Goal: Task Accomplishment & Management: Manage account settings

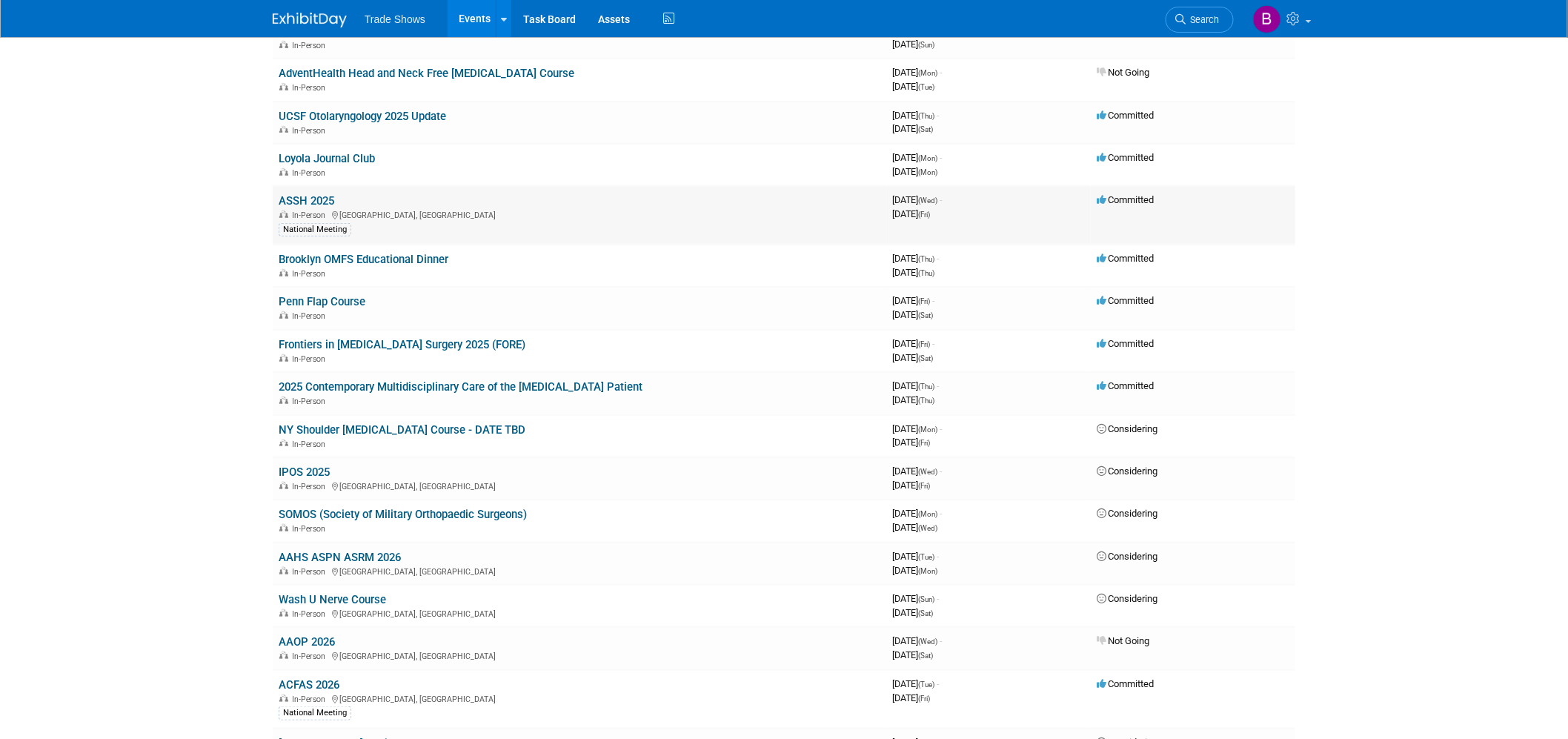
scroll to position [247, 0]
click at [314, 677] on link "ACFAS 2026" at bounding box center [308, 683] width 61 height 14
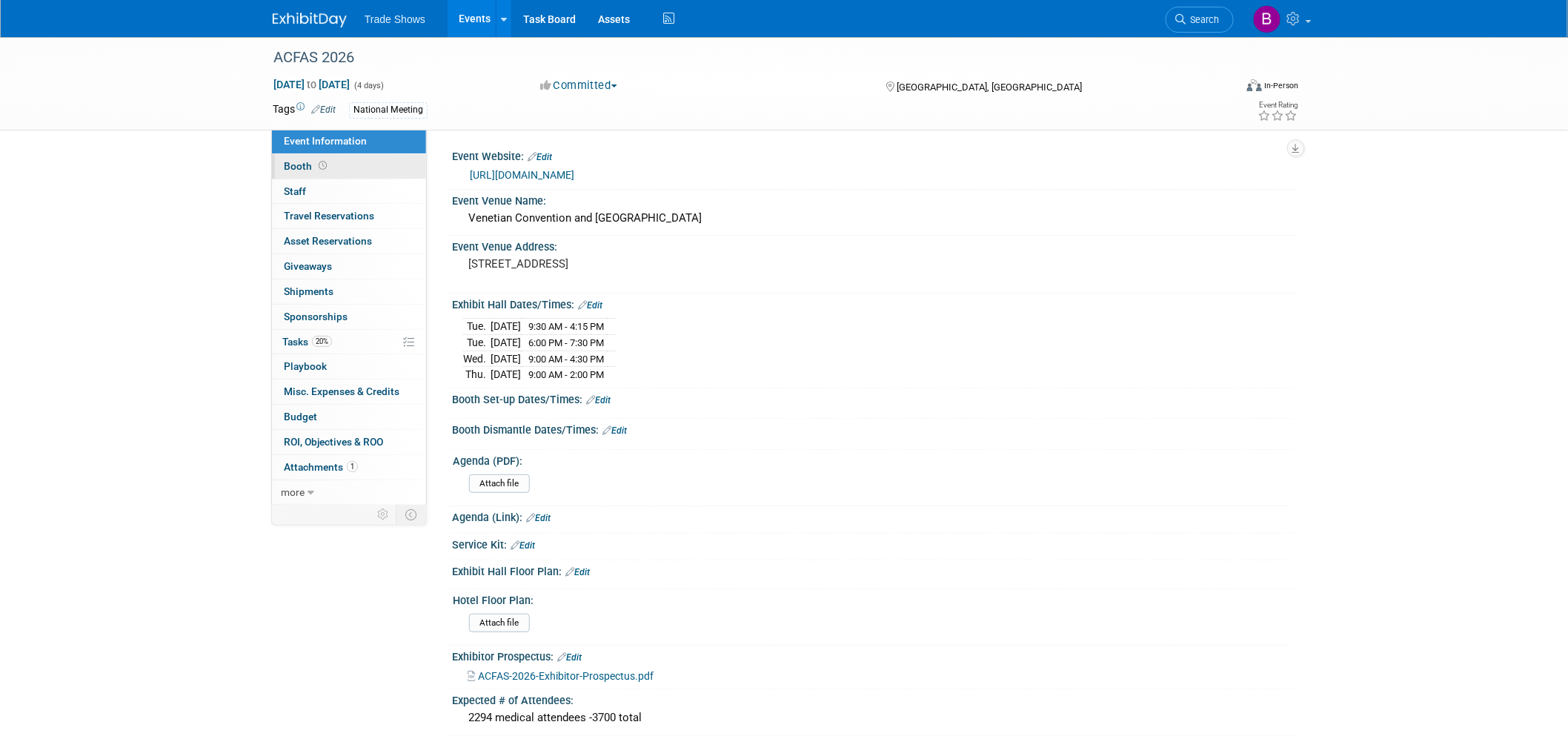
click at [338, 158] on link "Booth" at bounding box center [348, 166] width 154 height 25
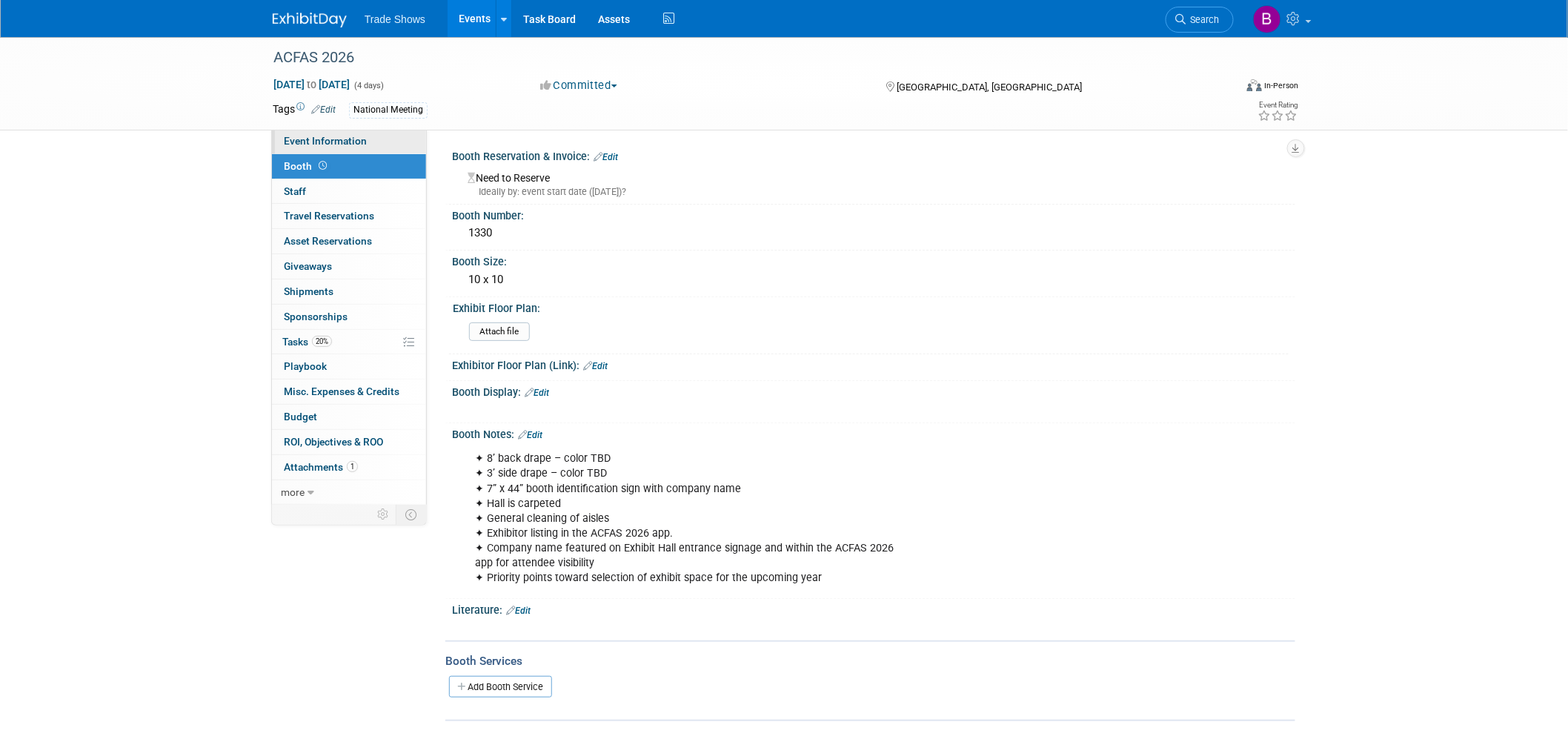
click at [343, 138] on span "Event Information" at bounding box center [325, 141] width 83 height 12
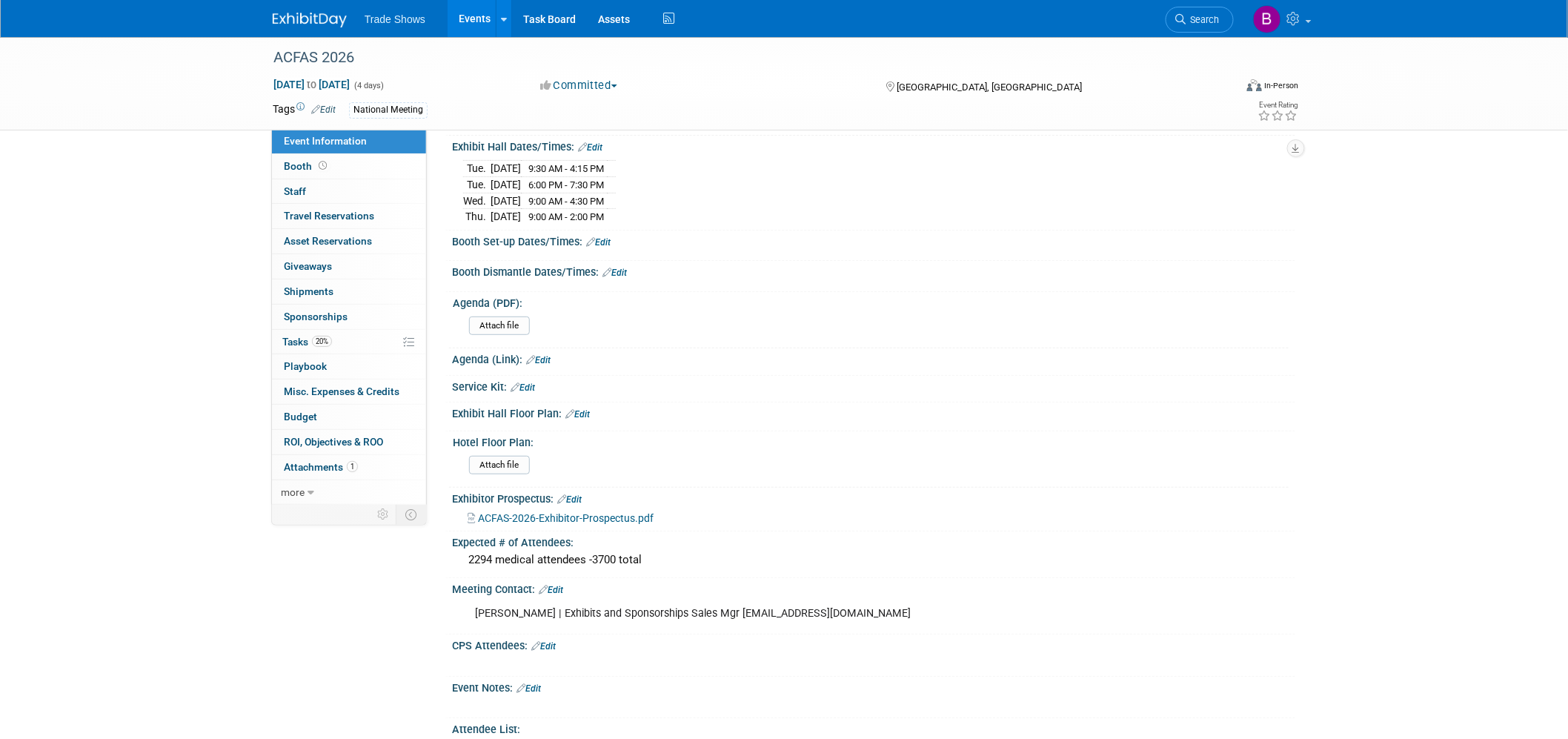
scroll to position [164, 0]
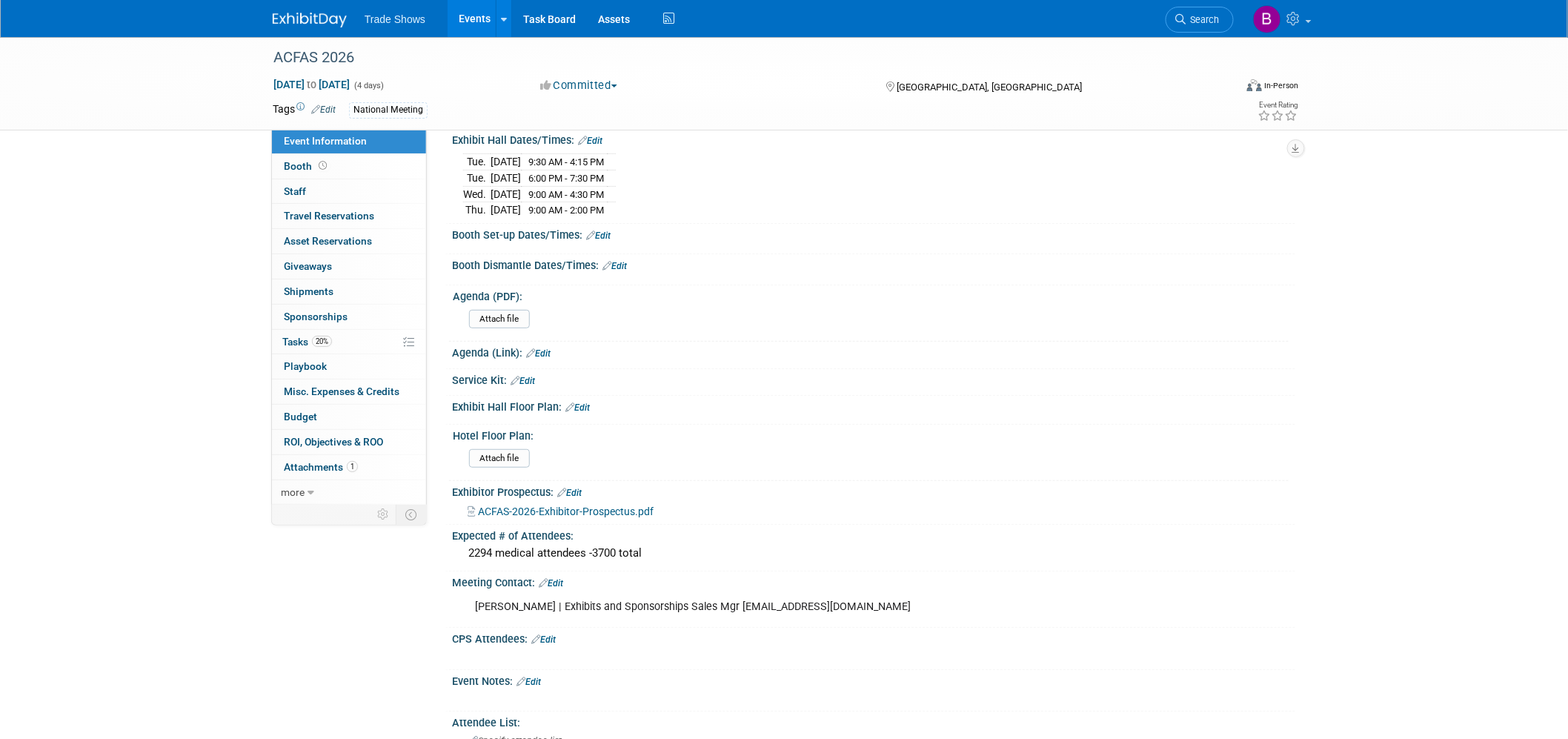
click at [538, 677] on link "Edit" at bounding box center [528, 682] width 25 height 11
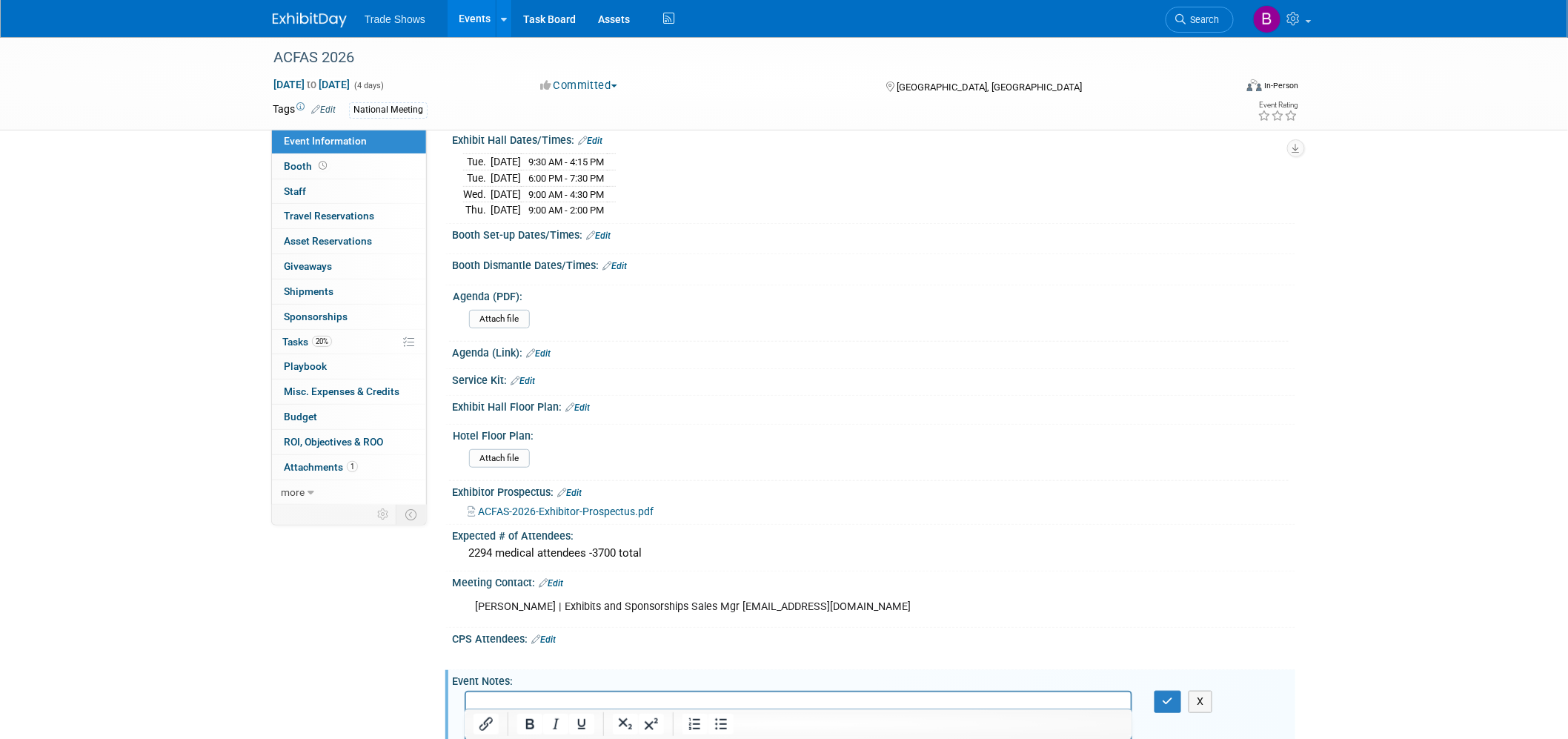
scroll to position [0, 0]
click at [512, 703] on p "Rich Text Area. Press ALT-0 for help." at bounding box center [798, 705] width 647 height 15
click at [1175, 696] on button "button" at bounding box center [1168, 701] width 28 height 22
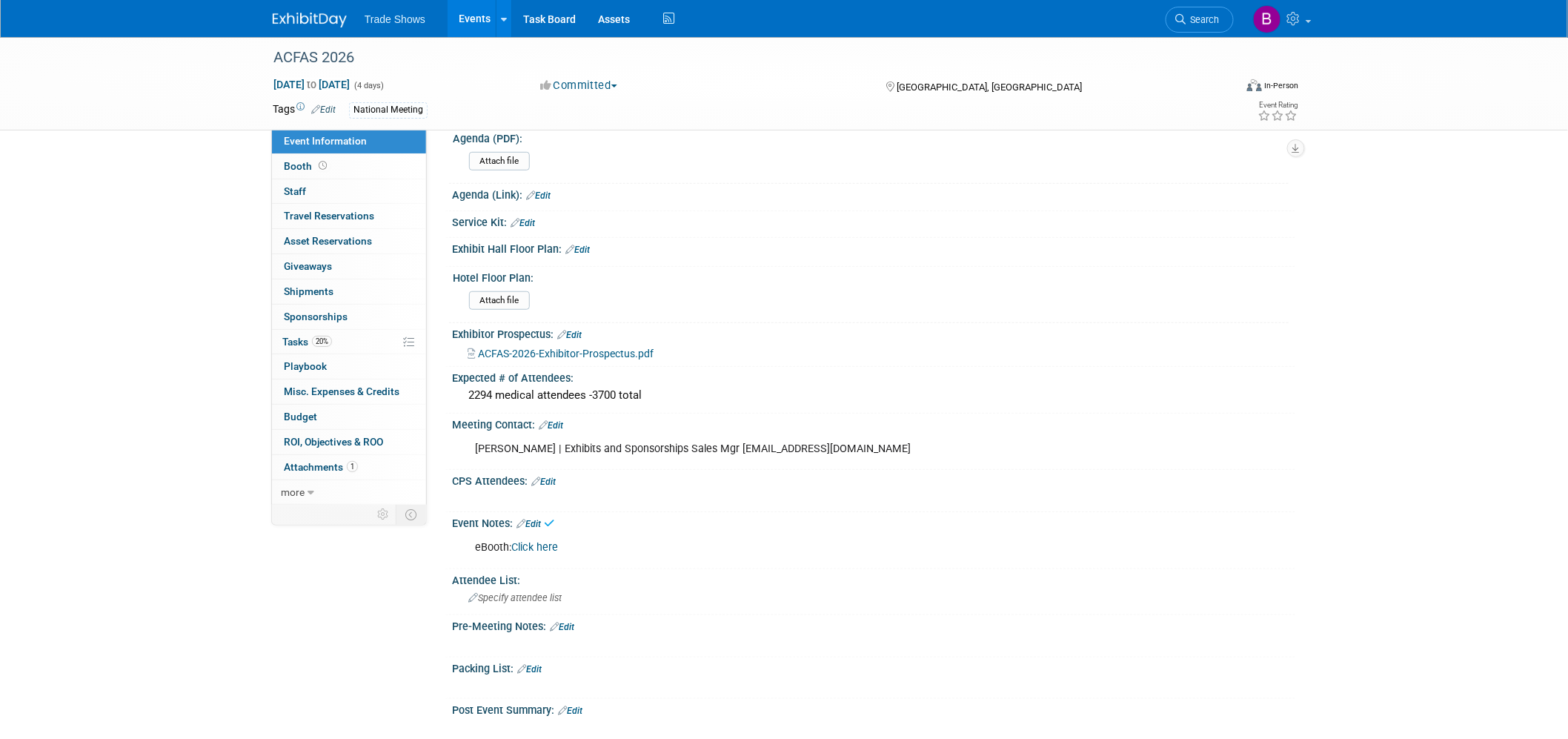
scroll to position [329, 0]
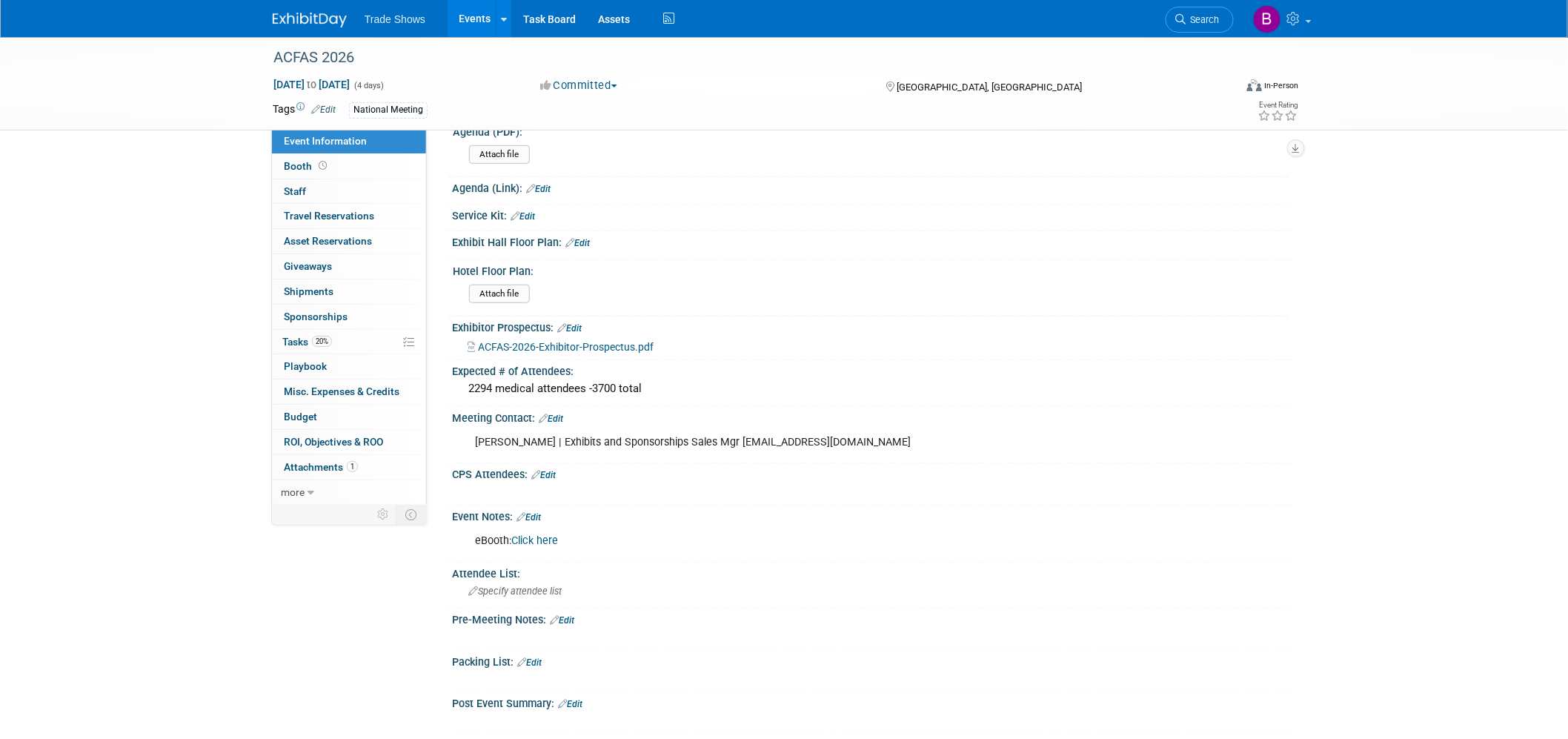
click at [538, 513] on link "Edit" at bounding box center [528, 518] width 25 height 11
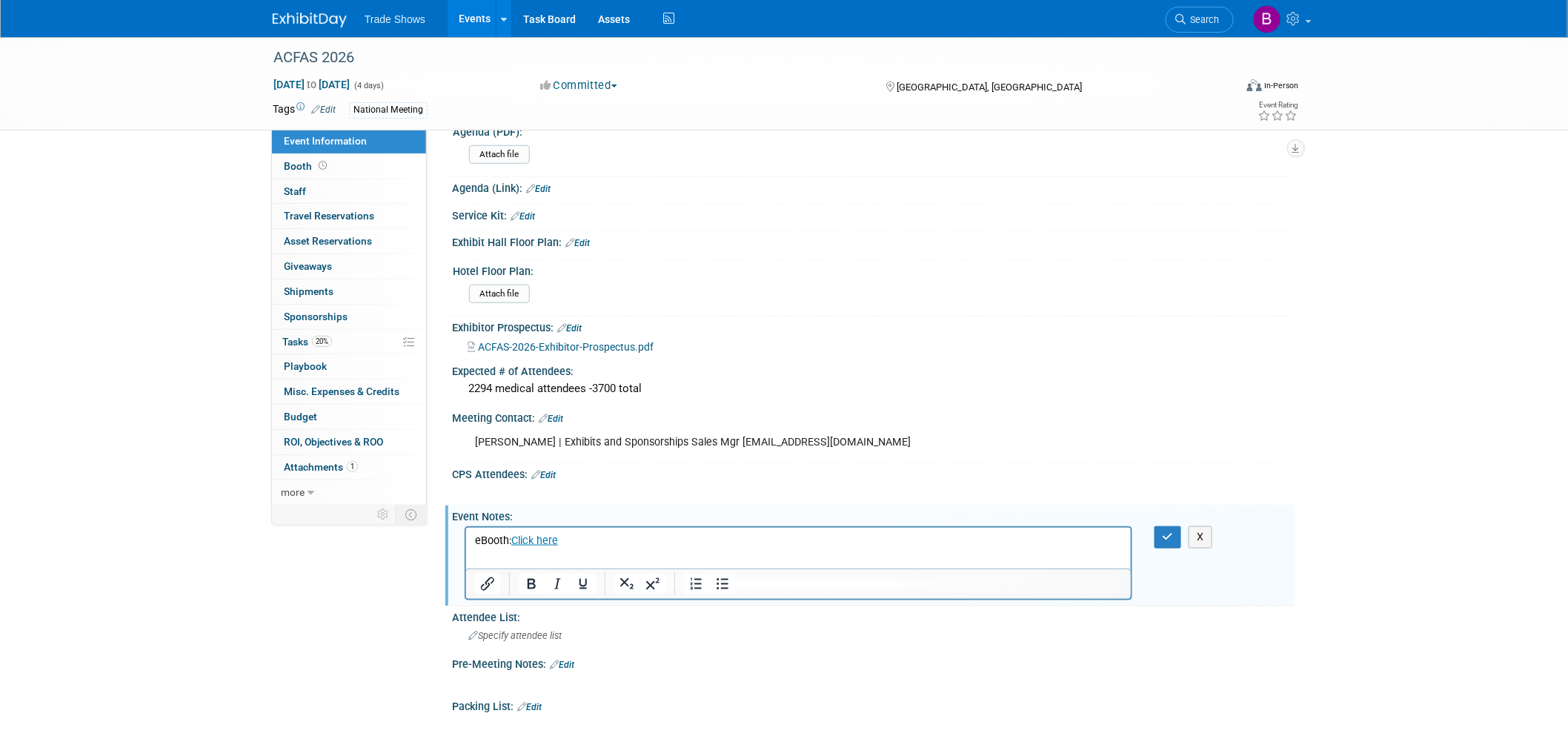
scroll to position [0, 0]
click at [593, 544] on p "eBooth: Click here" at bounding box center [798, 541] width 647 height 15
drag, startPoint x: 518, startPoint y: 554, endPoint x: 918, endPoint y: 1059, distance: 644.2
click at [518, 548] on html "eBooth: Click here﻿" at bounding box center [798, 538] width 665 height 21
click at [609, 542] on p "eBooth: Click here" at bounding box center [798, 541] width 647 height 15
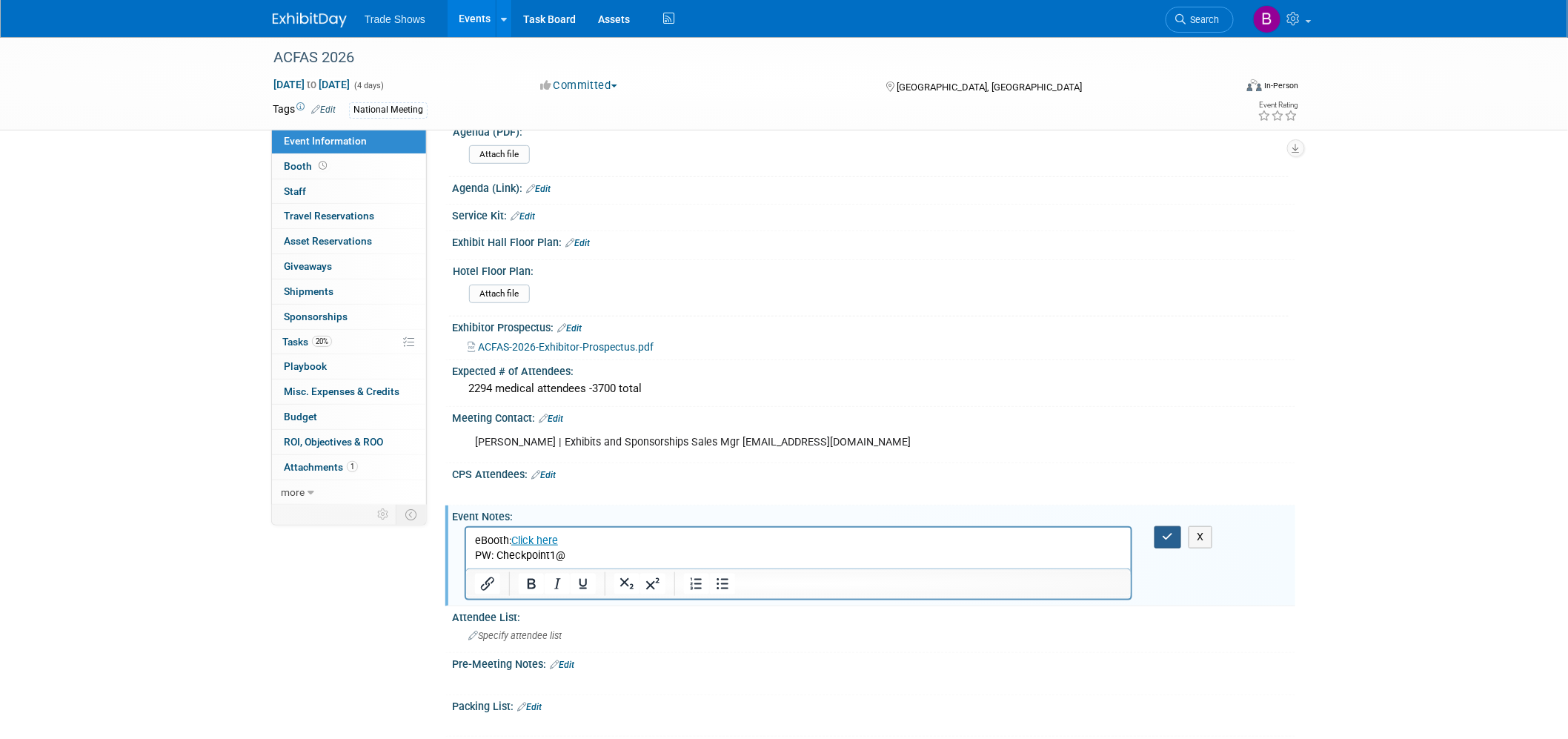
click at [1167, 531] on icon "button" at bounding box center [1168, 536] width 11 height 11
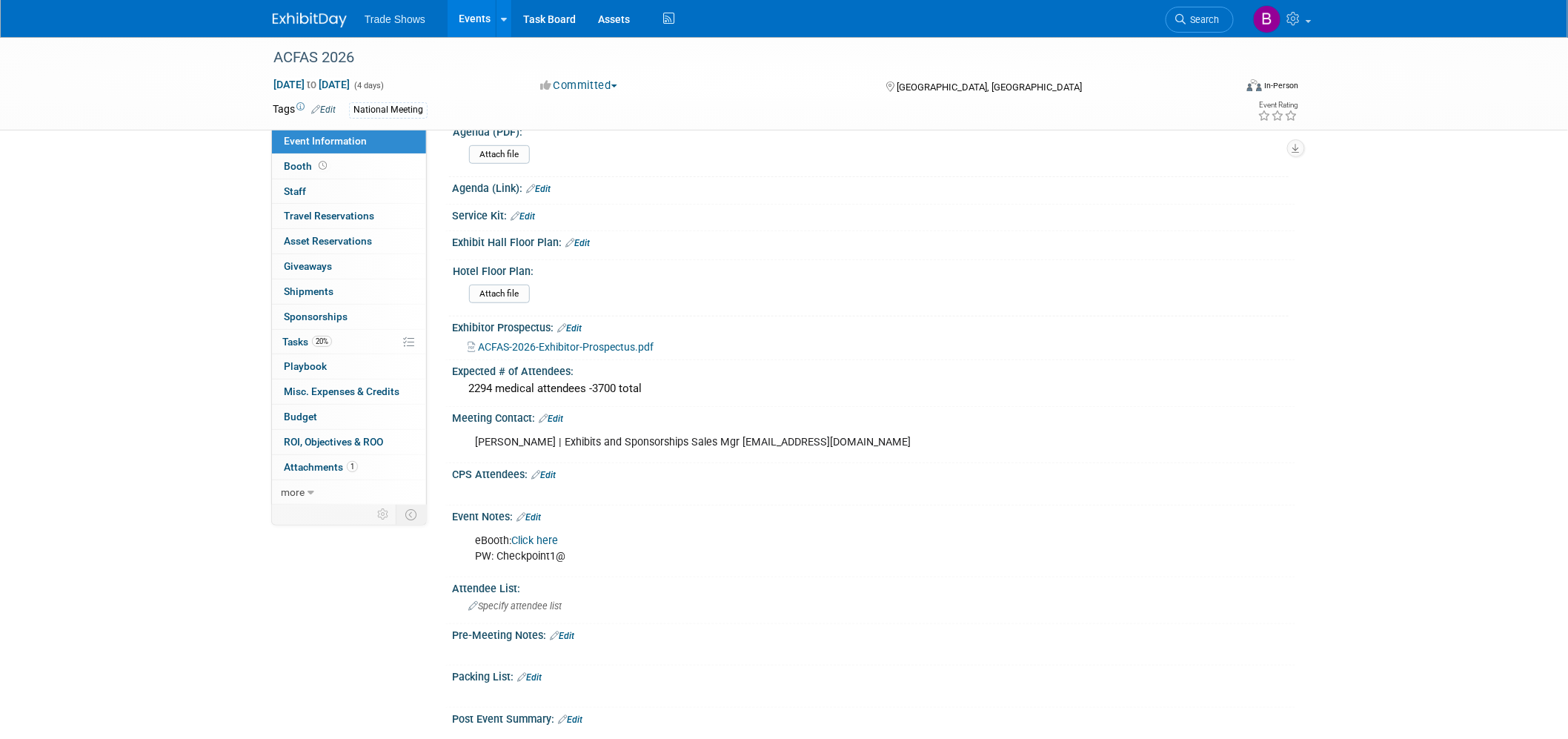
click at [539, 534] on link "Click here" at bounding box center [535, 540] width 47 height 13
click at [314, 332] on link "20% Tasks 20%" at bounding box center [348, 342] width 154 height 25
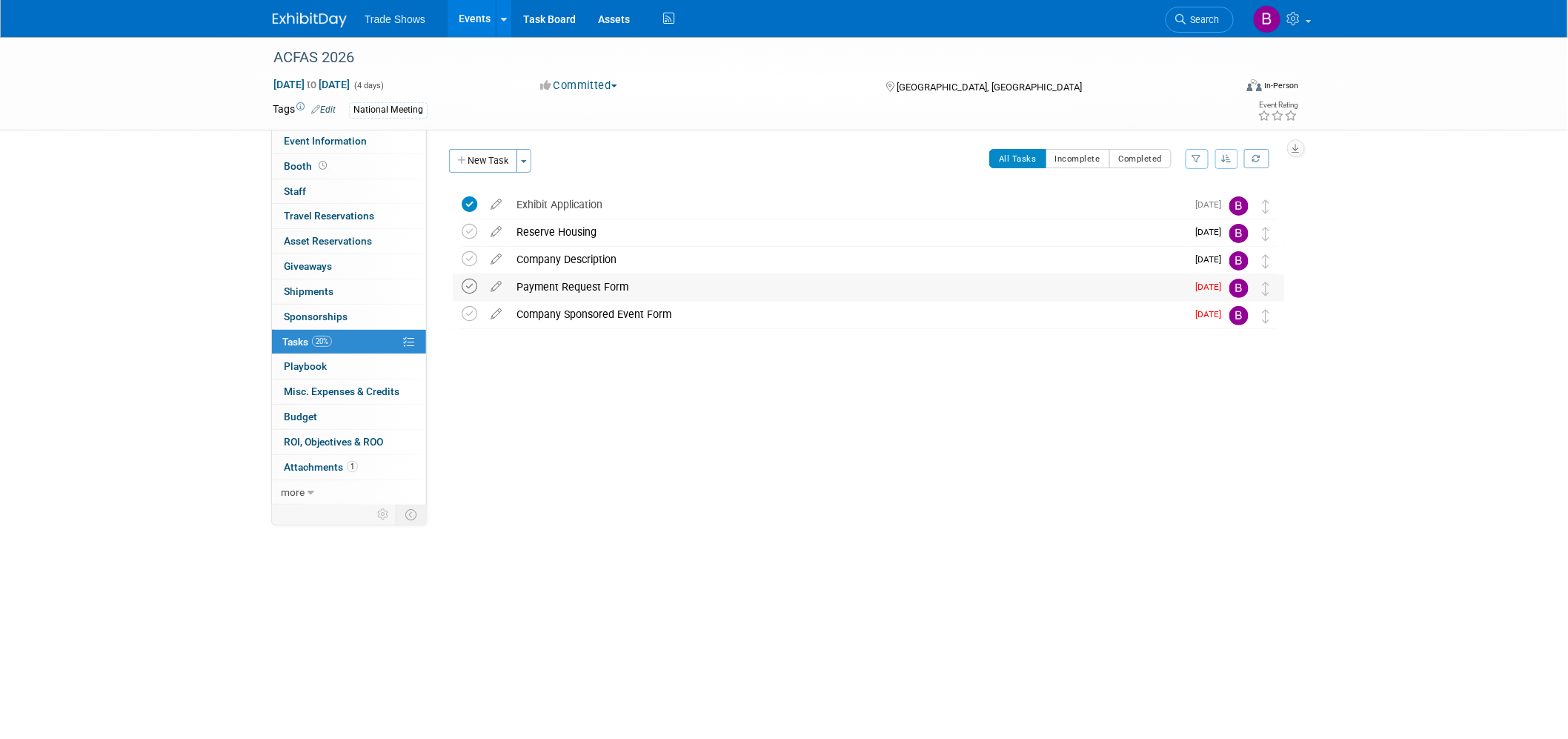
click at [469, 285] on icon at bounding box center [469, 286] width 16 height 16
click at [472, 312] on icon at bounding box center [469, 314] width 16 height 16
